Goal: Browse casually

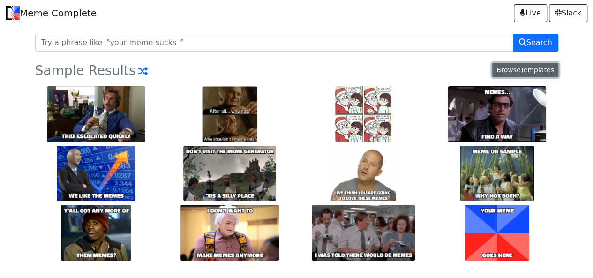
click at [515, 70] on span "Browse" at bounding box center [509, 70] width 24 height 8
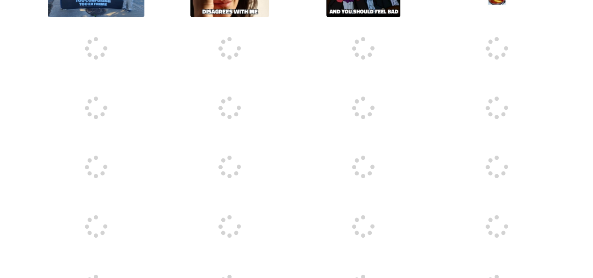
scroll to position [233, 0]
